Goal: Task Accomplishment & Management: Use online tool/utility

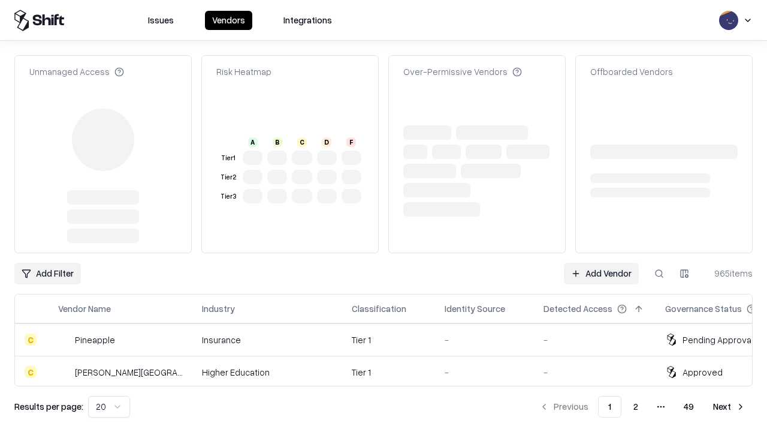
click at [601, 263] on link "Add Vendor" at bounding box center [601, 274] width 75 height 22
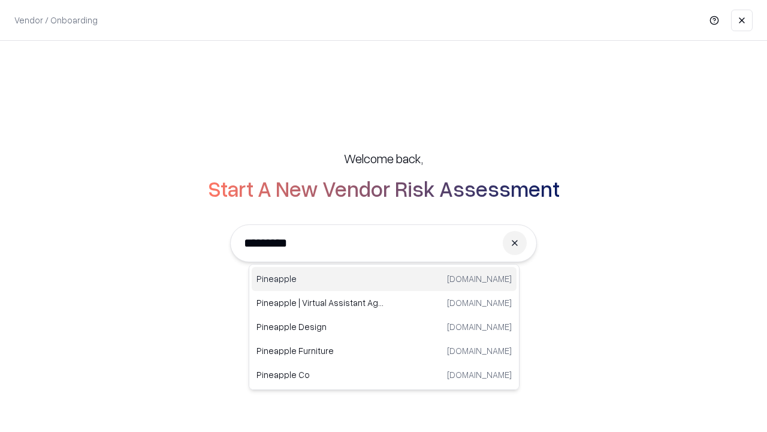
click at [384, 279] on div "Pineapple [DOMAIN_NAME]" at bounding box center [384, 279] width 265 height 24
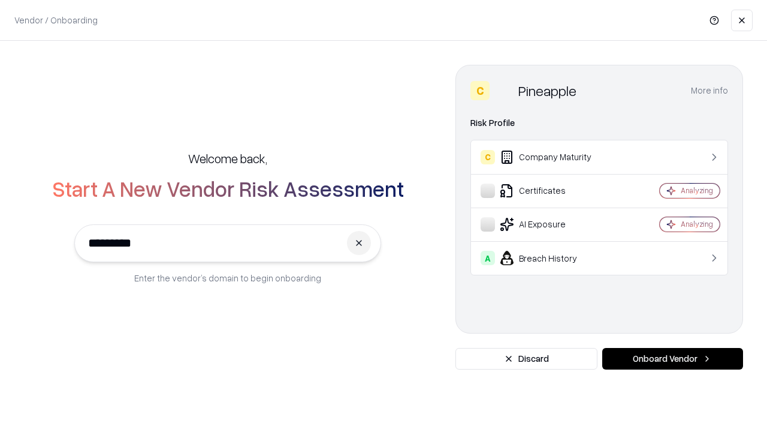
type input "*********"
click at [673, 359] on button "Onboard Vendor" at bounding box center [673, 359] width 141 height 22
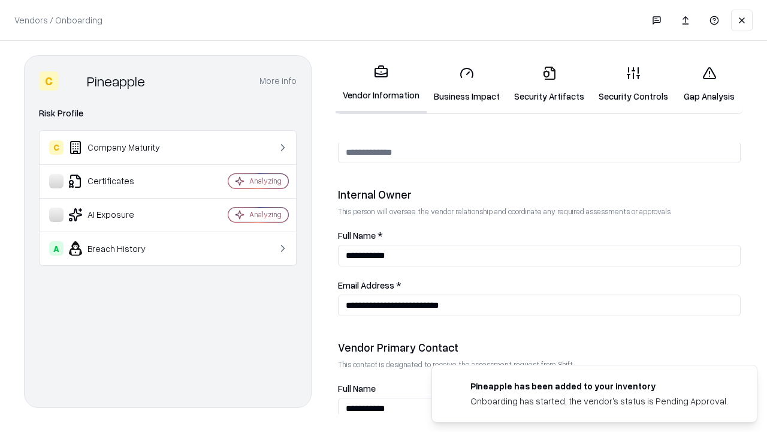
scroll to position [621, 0]
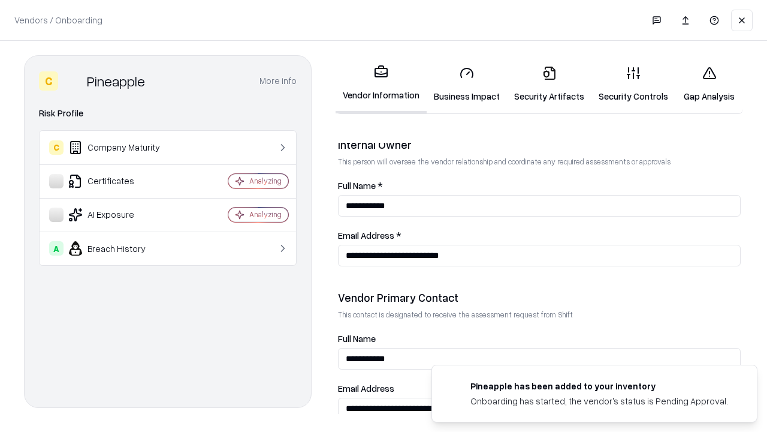
click at [549, 84] on link "Security Artifacts" at bounding box center [549, 84] width 85 height 56
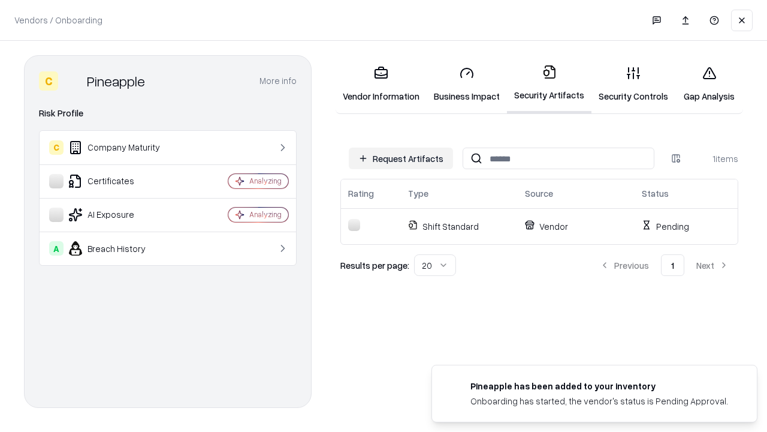
click at [401, 158] on button "Request Artifacts" at bounding box center [401, 158] width 104 height 22
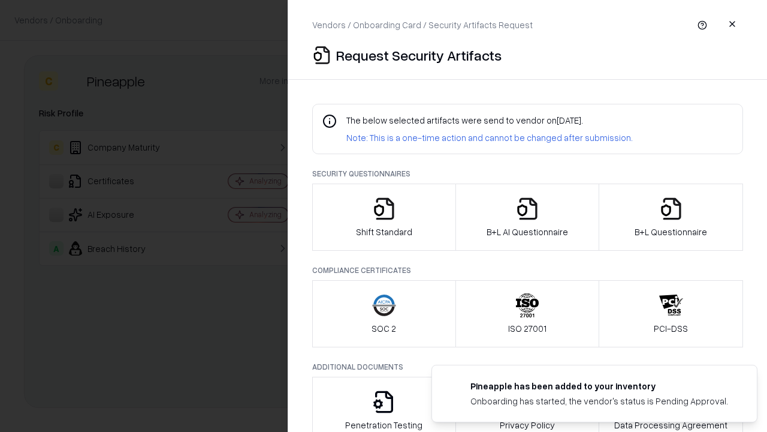
click at [671, 217] on icon "button" at bounding box center [672, 209] width 24 height 24
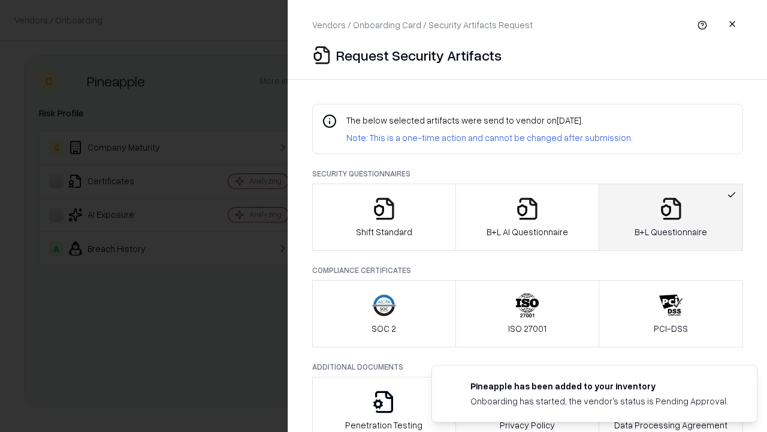
click at [527, 217] on icon "button" at bounding box center [528, 209] width 24 height 24
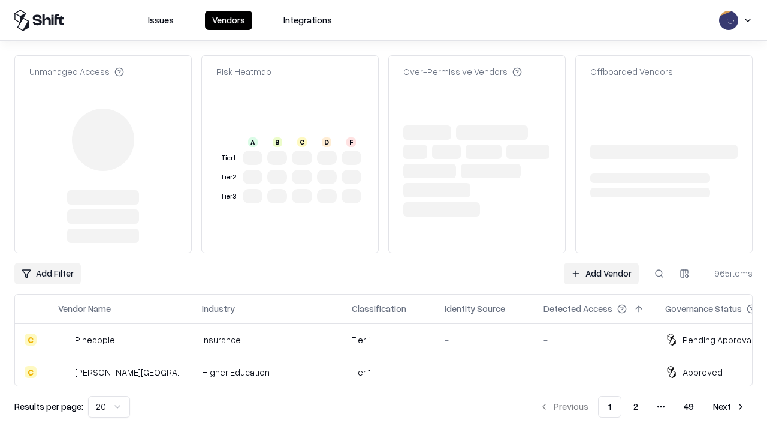
click at [601, 263] on link "Add Vendor" at bounding box center [601, 274] width 75 height 22
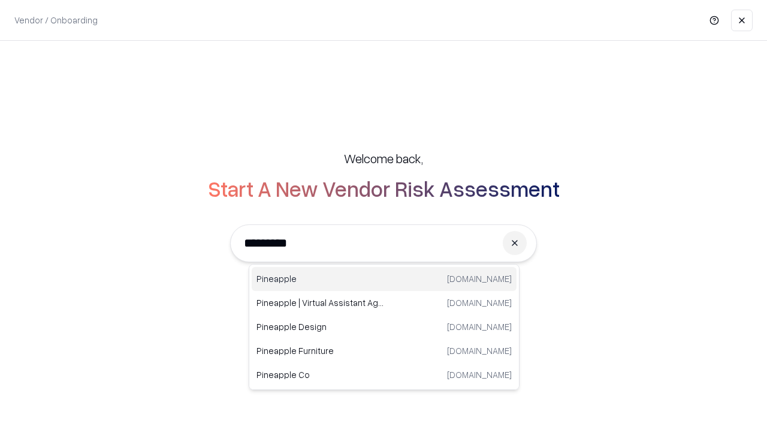
click at [384, 279] on div "Pineapple [DOMAIN_NAME]" at bounding box center [384, 279] width 265 height 24
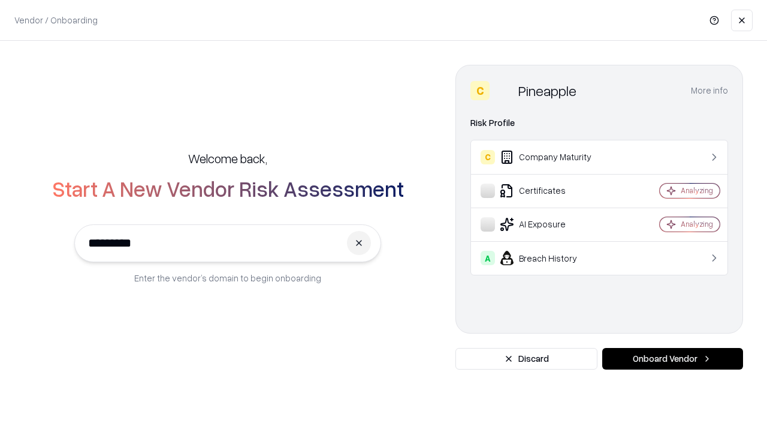
type input "*********"
click at [673, 359] on button "Onboard Vendor" at bounding box center [673, 359] width 141 height 22
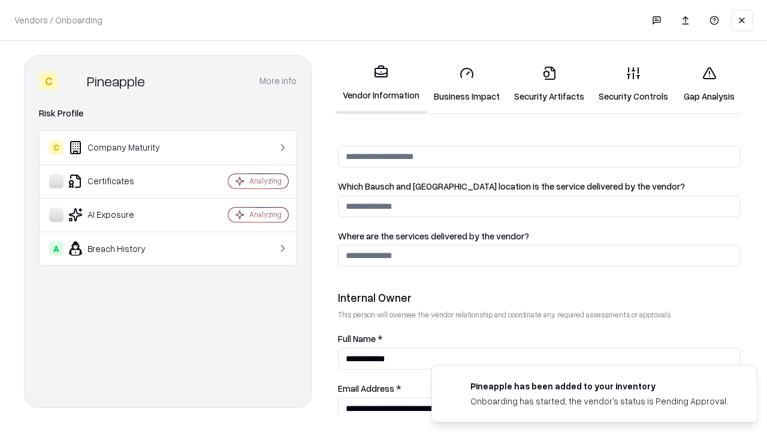
scroll to position [621, 0]
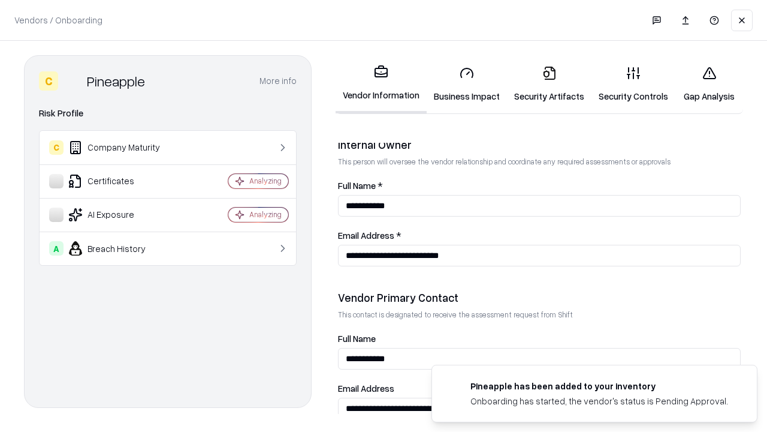
click at [709, 84] on link "Gap Analysis" at bounding box center [710, 84] width 68 height 56
